Goal: Find specific page/section: Find specific page/section

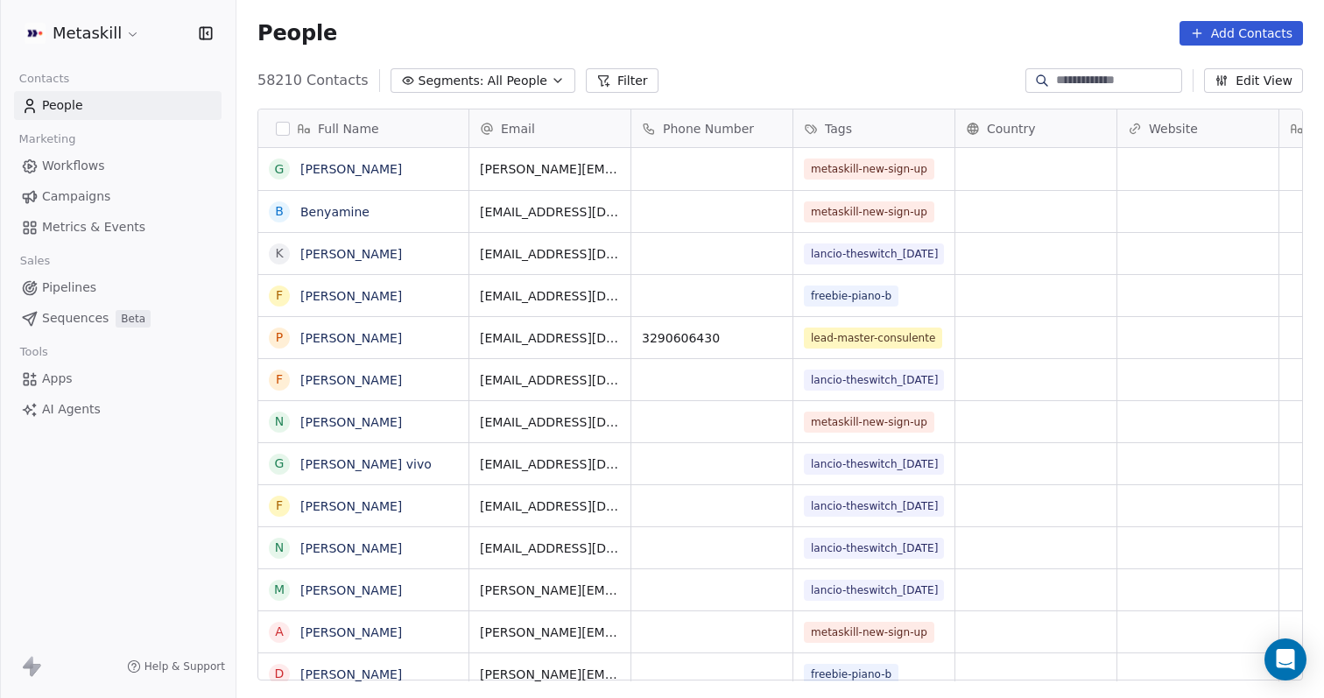
scroll to position [614, 1087]
click at [1079, 80] on input at bounding box center [1117, 81] width 123 height 18
paste input "**********"
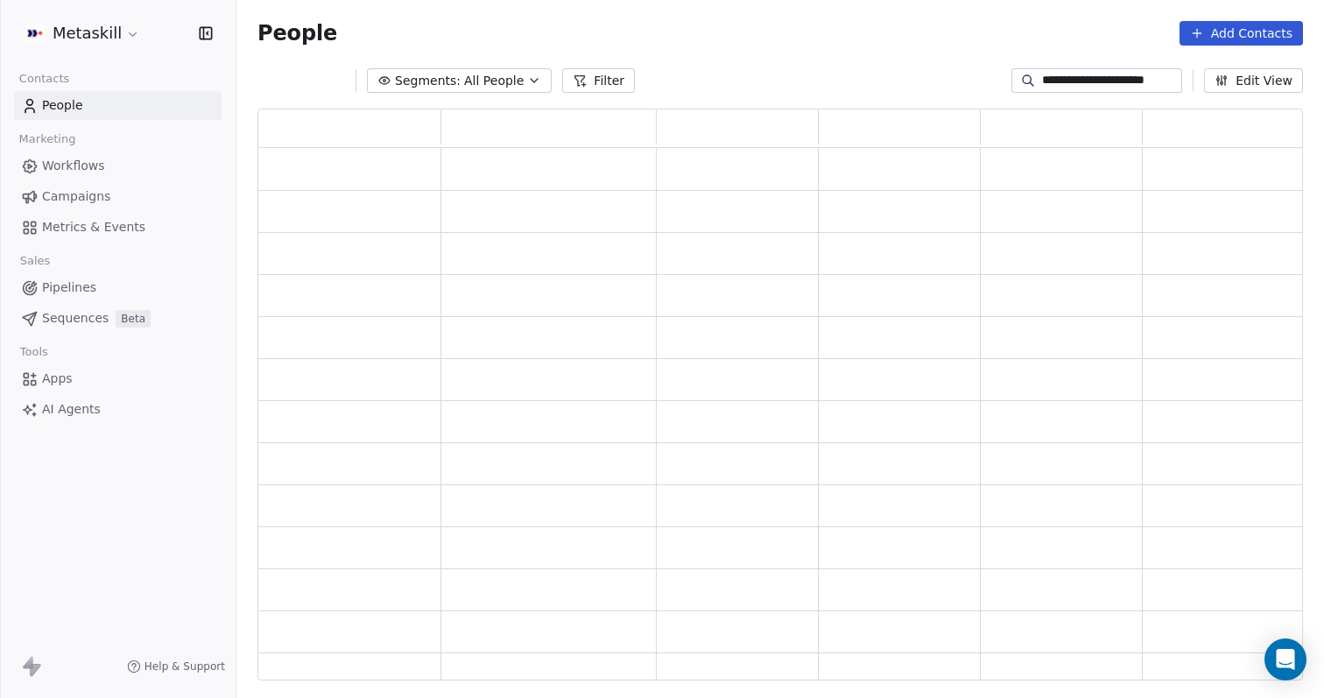
scroll to position [572, 1045]
type input "**********"
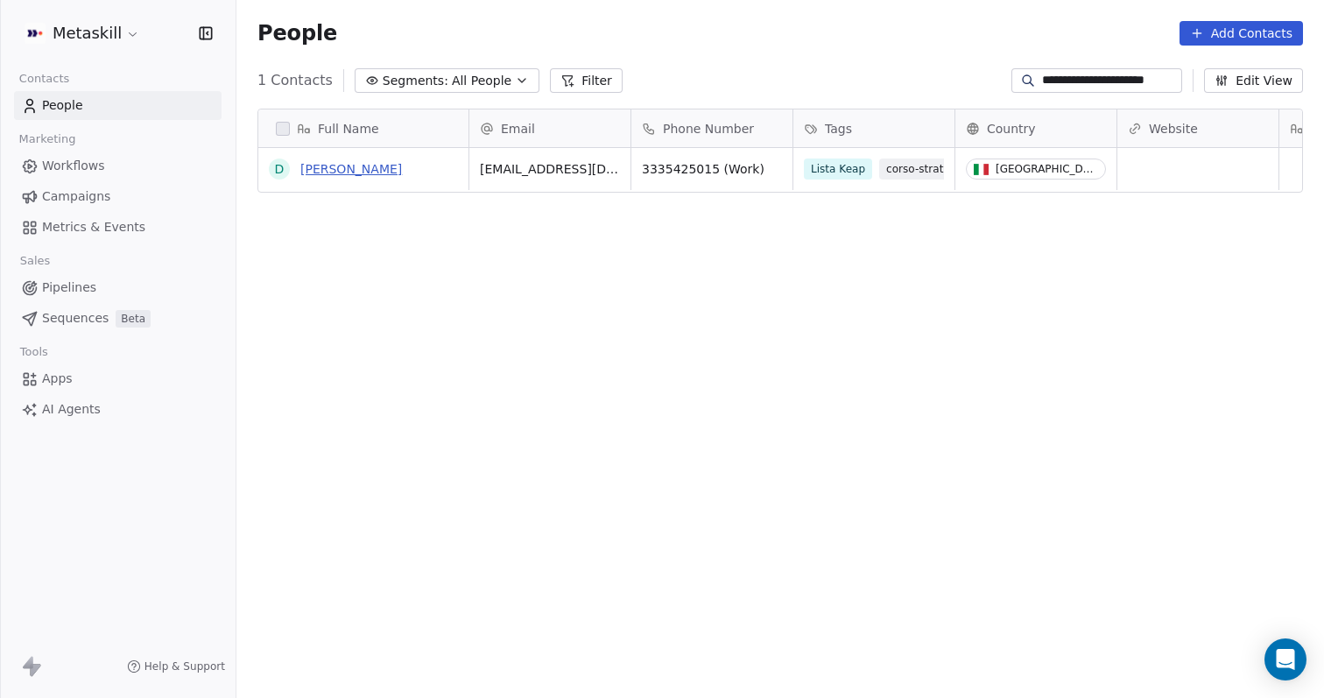
scroll to position [0, 0]
click at [337, 167] on link "[PERSON_NAME]" at bounding box center [351, 169] width 102 height 14
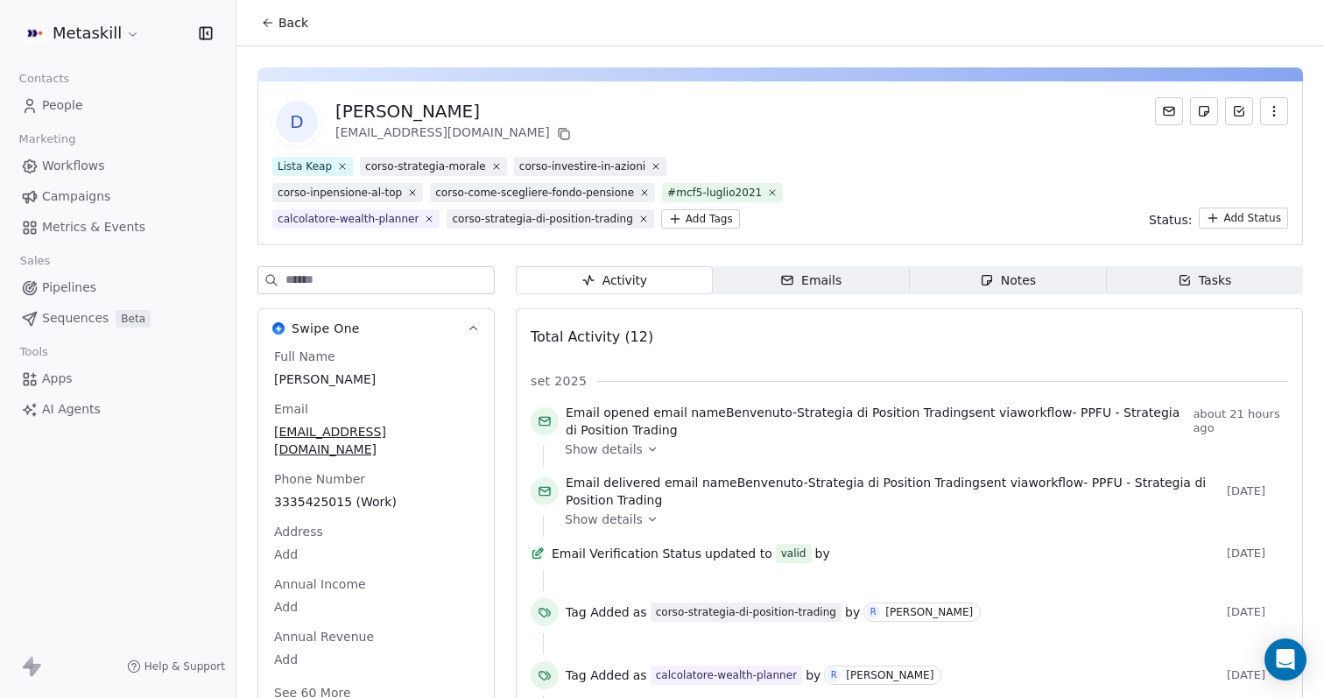
click at [116, 39] on html "Metaskill Contacts People Marketing Workflows Campaigns Metrics & Events Sales …" at bounding box center [662, 349] width 1324 height 698
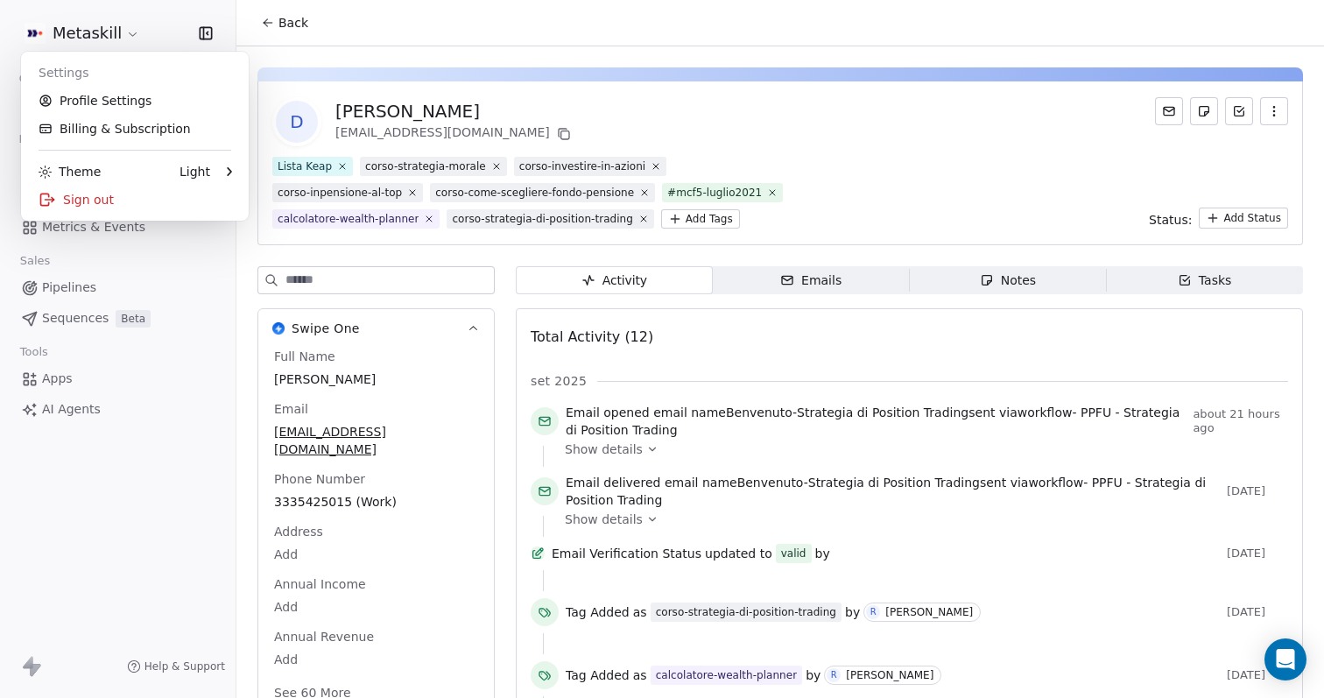
click at [172, 14] on html "Metaskill Contacts People Marketing Workflows Campaigns Metrics & Events Sales …" at bounding box center [662, 349] width 1324 height 698
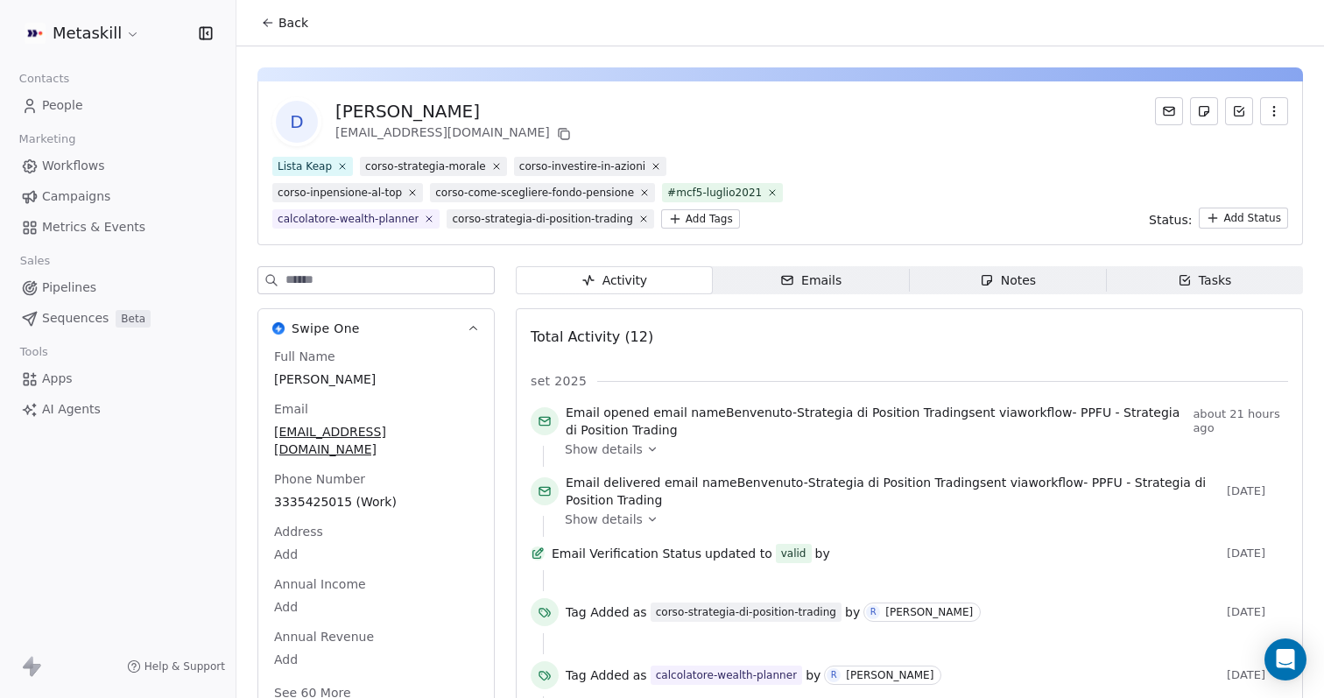
click at [120, 123] on div "Contacts People Marketing Workflows Campaigns Metrics & Events Sales Pipelines …" at bounding box center [117, 245] width 235 height 357
click at [64, 109] on span "People" at bounding box center [62, 105] width 41 height 18
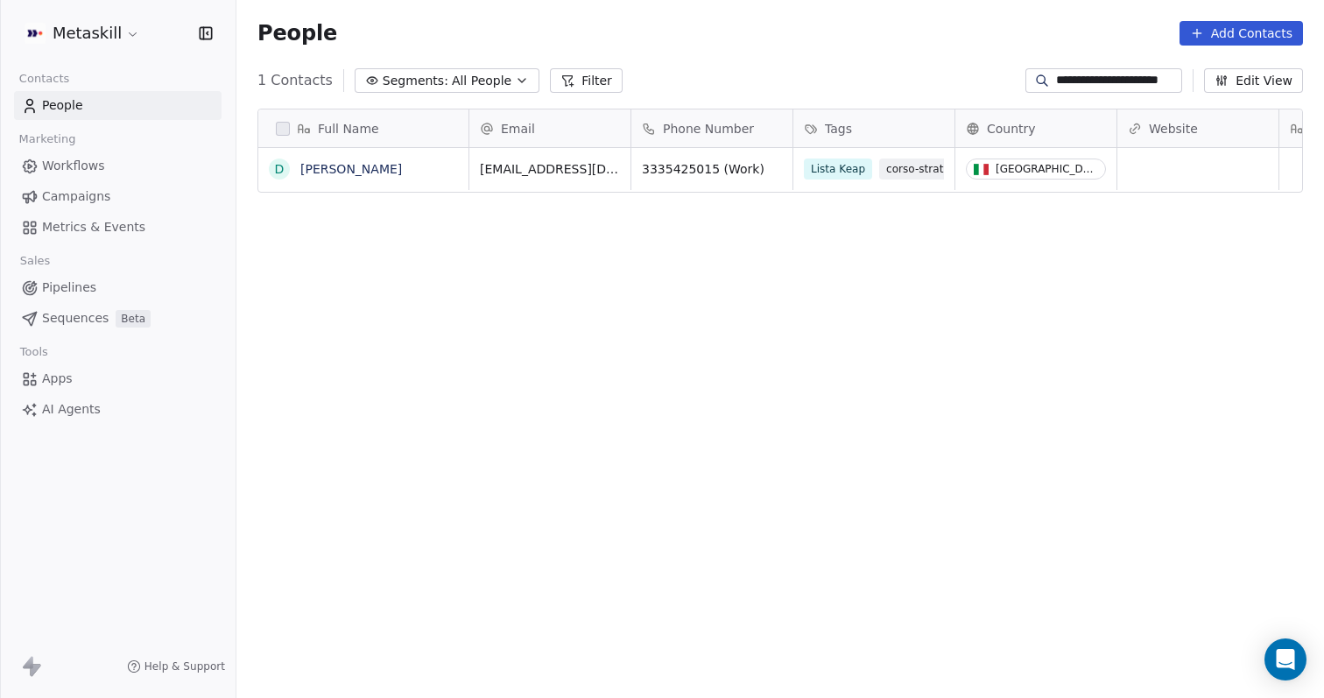
scroll to position [614, 1087]
click at [84, 120] on div "Contacts People Marketing Workflows Campaigns Metrics & Events Sales Pipelines …" at bounding box center [117, 245] width 235 height 357
click at [1085, 83] on input "**********" at bounding box center [1117, 81] width 123 height 18
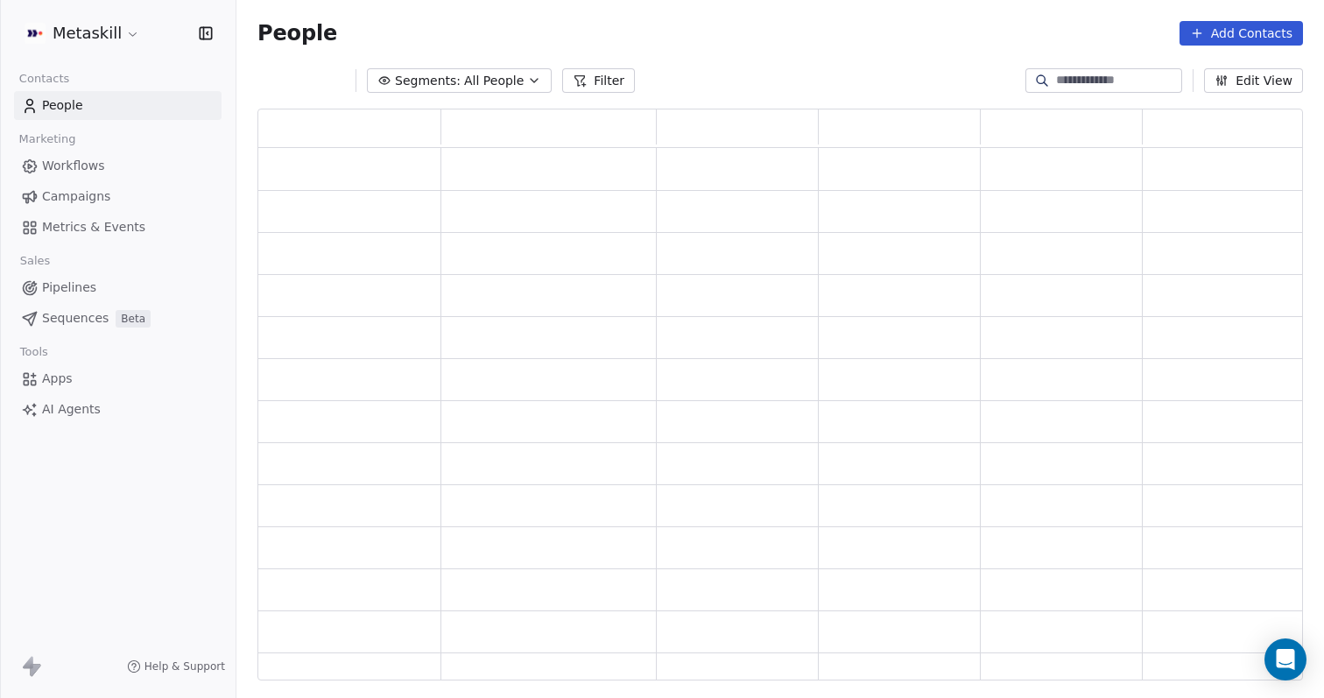
scroll to position [572, 1045]
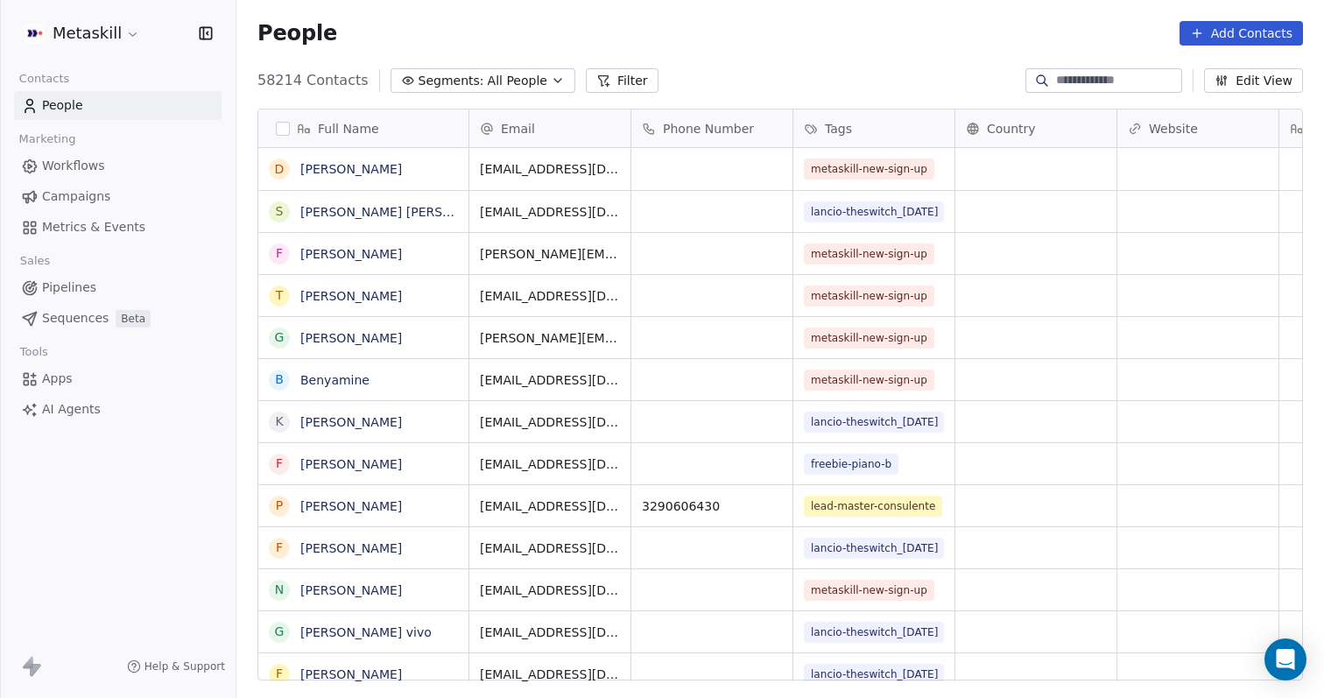
click at [853, 60] on div "People Add Contacts" at bounding box center [779, 33] width 1087 height 67
